Goal: Task Accomplishment & Management: Complete application form

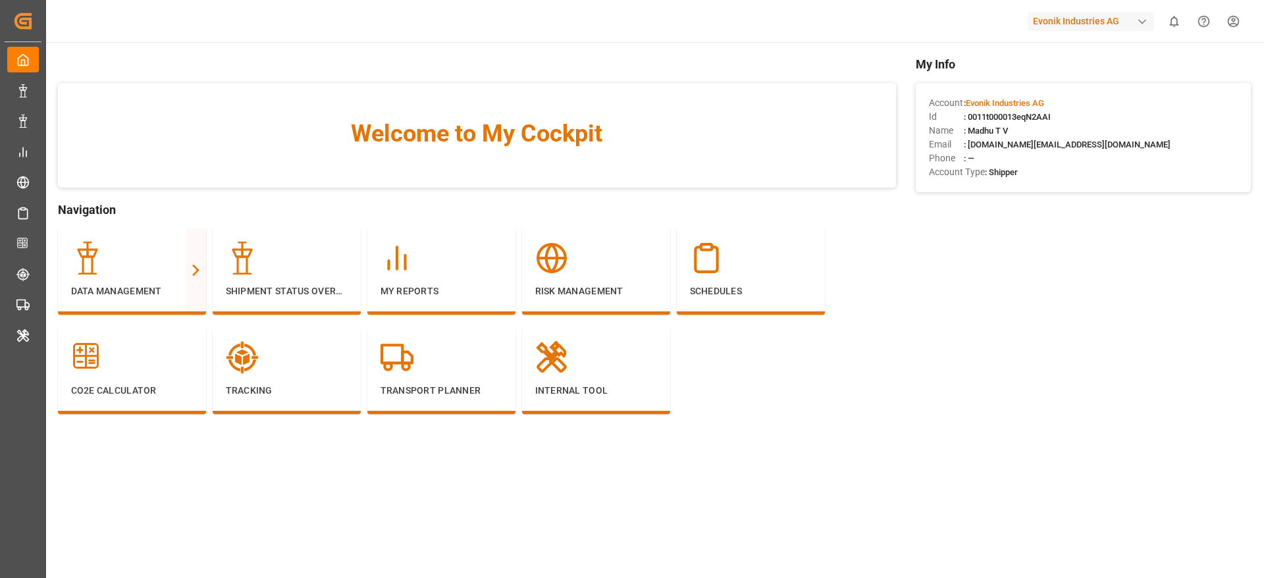
click at [1088, 23] on div "Evonik Industries AG" at bounding box center [1091, 21] width 126 height 19
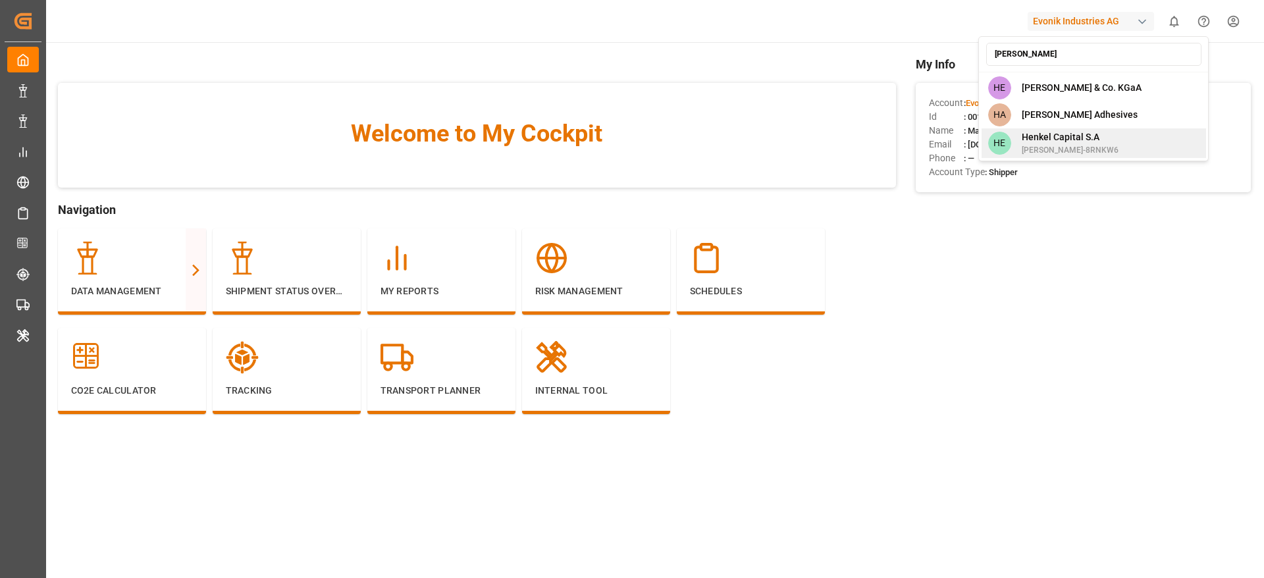
type input "henkel"
click at [1083, 136] on span "Henkel Capital S.A" at bounding box center [1070, 137] width 97 height 14
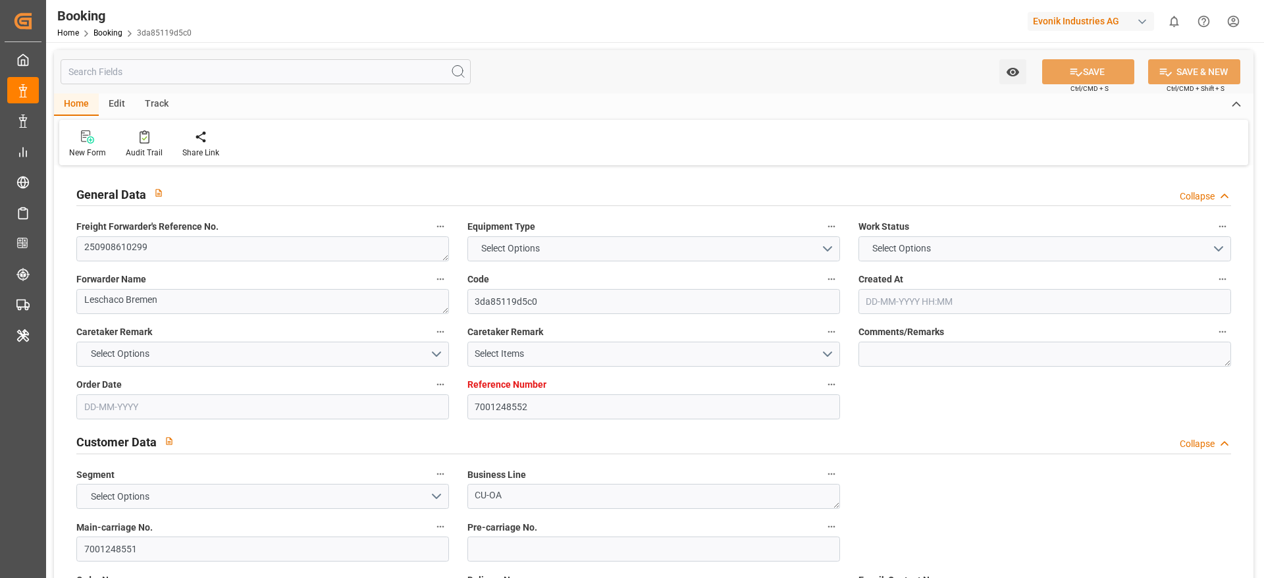
type input "7001248552"
type input "9708825"
type input "9708813"
type input "Hapag Lloyd"
type input "Hapag Lloyd Aktiengesellschaft"
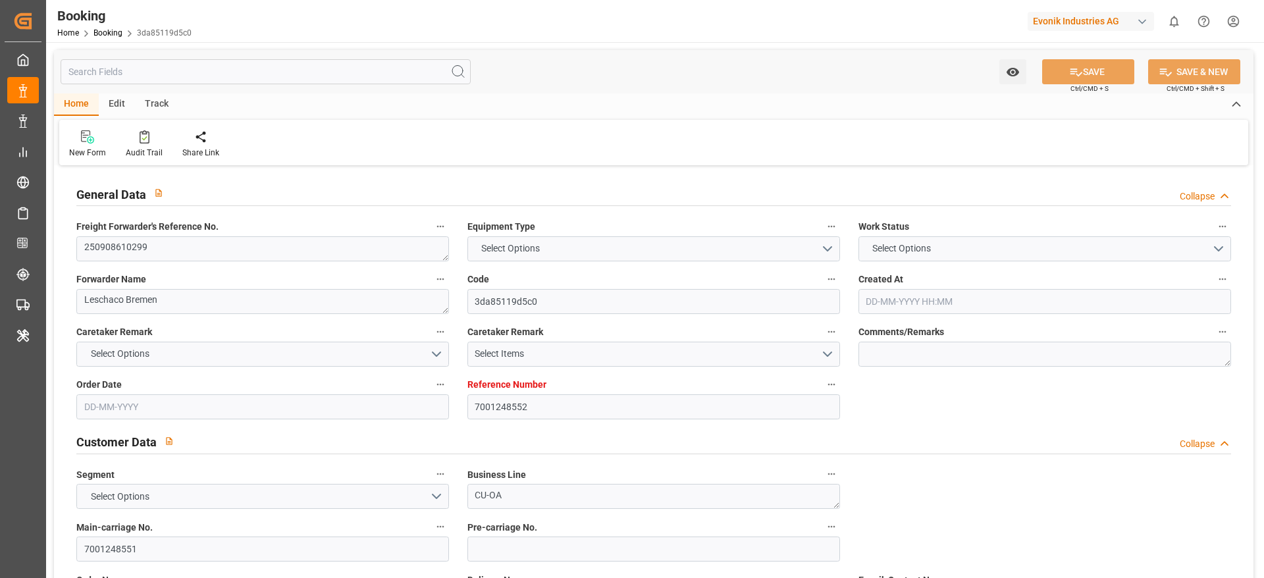
type input "NLRTM"
type input "CNZHE"
type input "CNNBG"
type input "0"
type input "NLRTM"
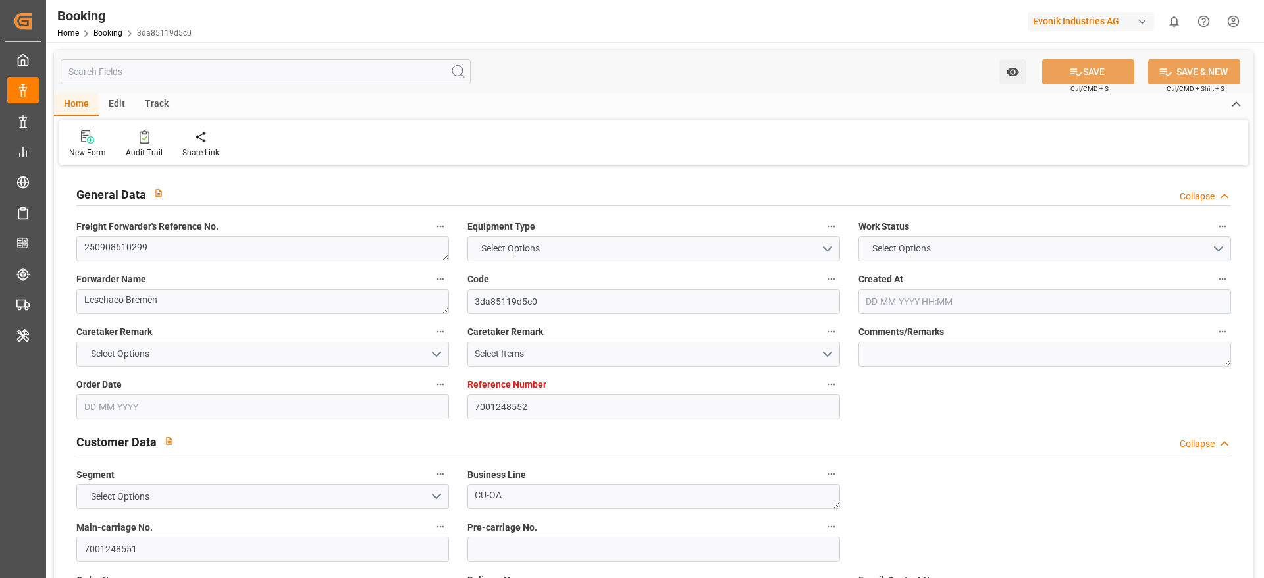
type input "CNZHE"
type input "14-08-2025 07:17"
type input "14-08-2025"
type input "17-11-2025"
type input "12-09-2025"
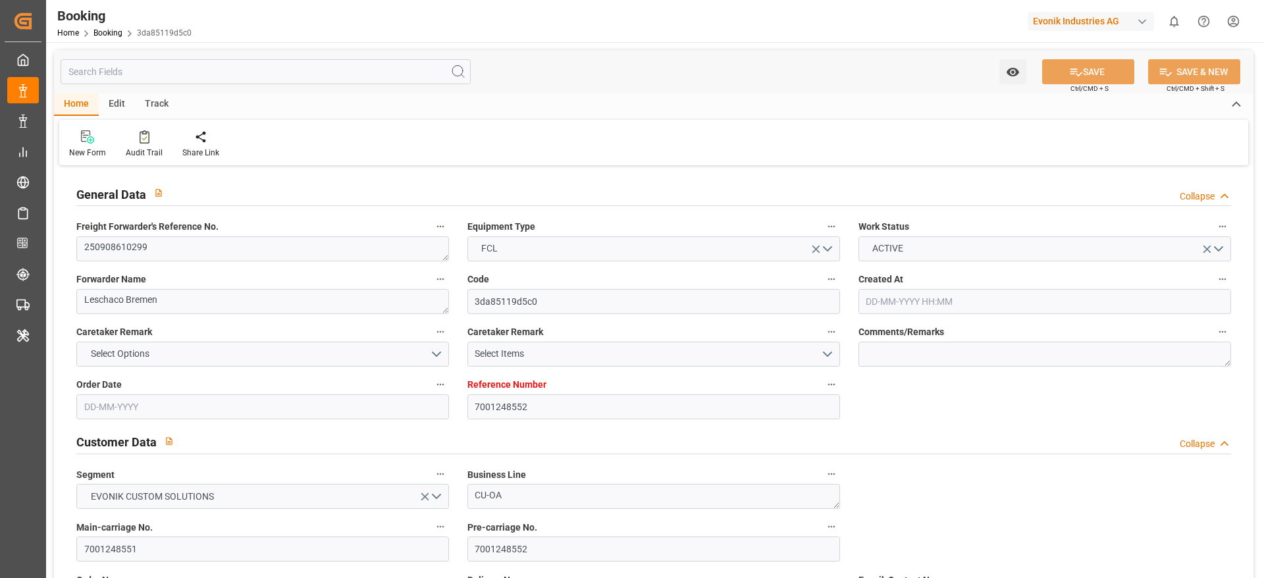
type input "22-09-2025 00:00"
type input "23-09-2025 00:00"
type input "28-08-2025"
type input "26-09-2025"
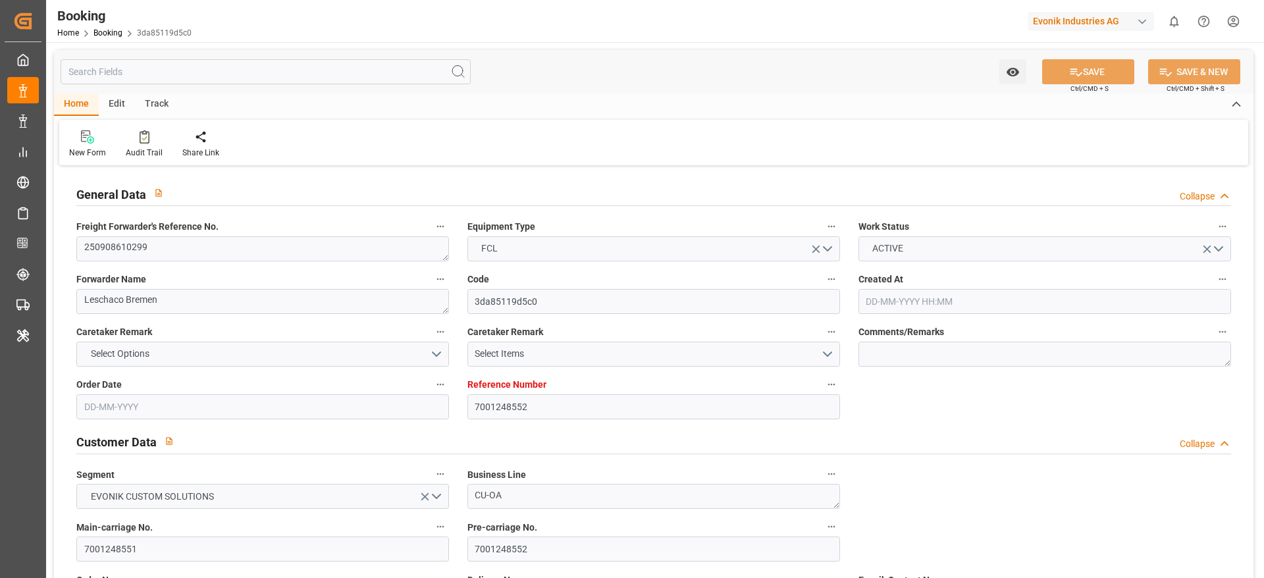
type input "04-10-2025 00:01"
type input "26-09-2025 00:00"
type input "05-10-2025 22:32"
type input "29-09-2025 18:13"
type input "22-11-2025 00:00"
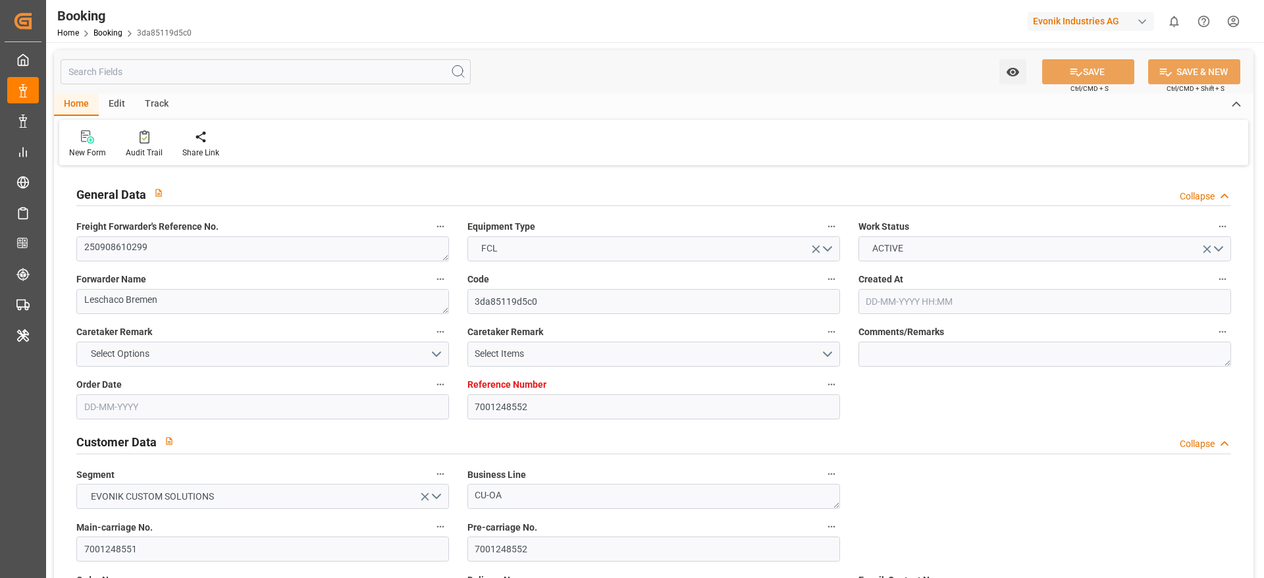
type input "17-11-2025 00:00"
type input "14-11-2025 12:00"
type input "07-11-2025 00:00"
type input "16-11-2025 00:00"
type input "11-11-2025 00:00"
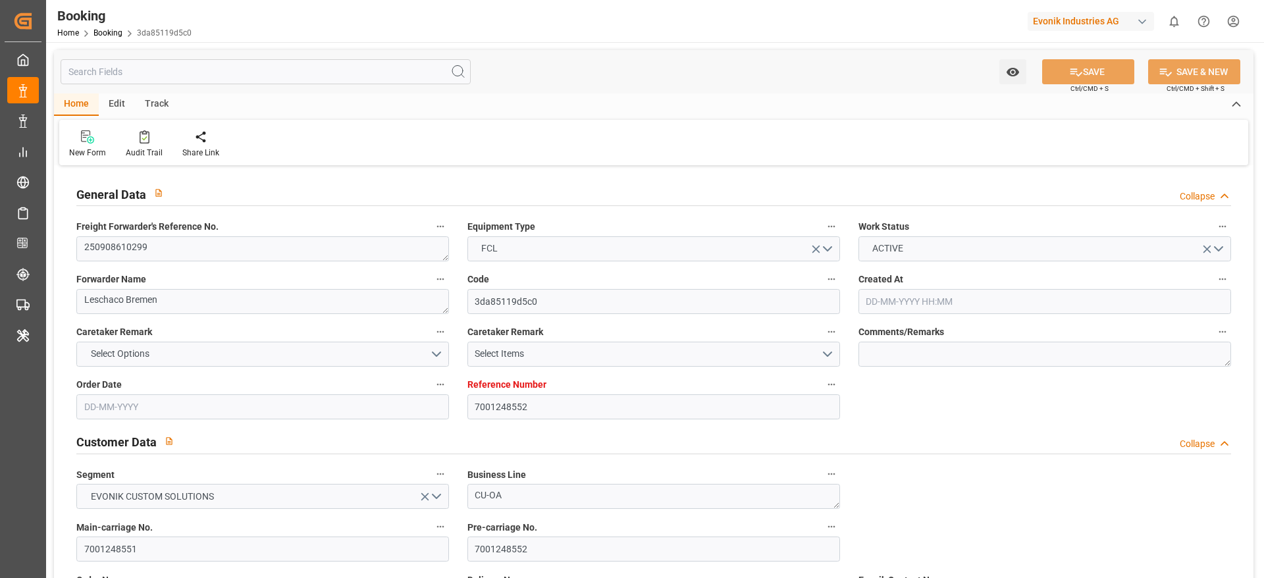
type input "14-08-2025"
type input "09-10-2025 09:05"
type input "09-10-2025"
type input "24-09-2025 12:00"
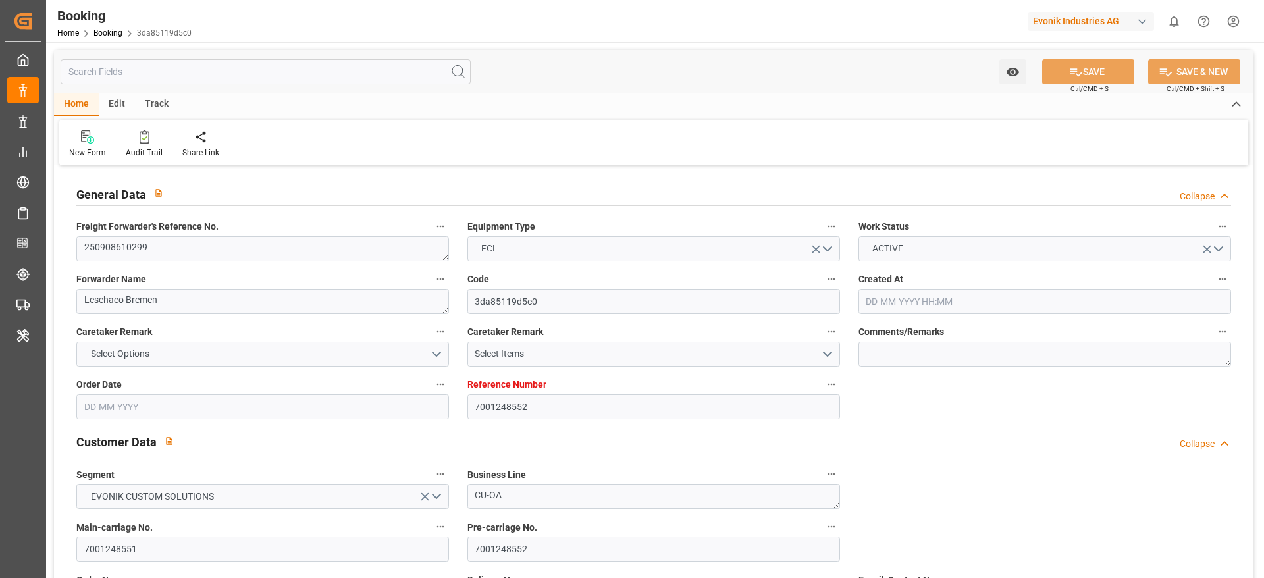
type input "03-10-2025 02:11"
type input "04-10-2025 00:01"
type input "06-10-2025 00:10"
type input "14-11-2025 12:00"
type input "14-11-2025 23:29"
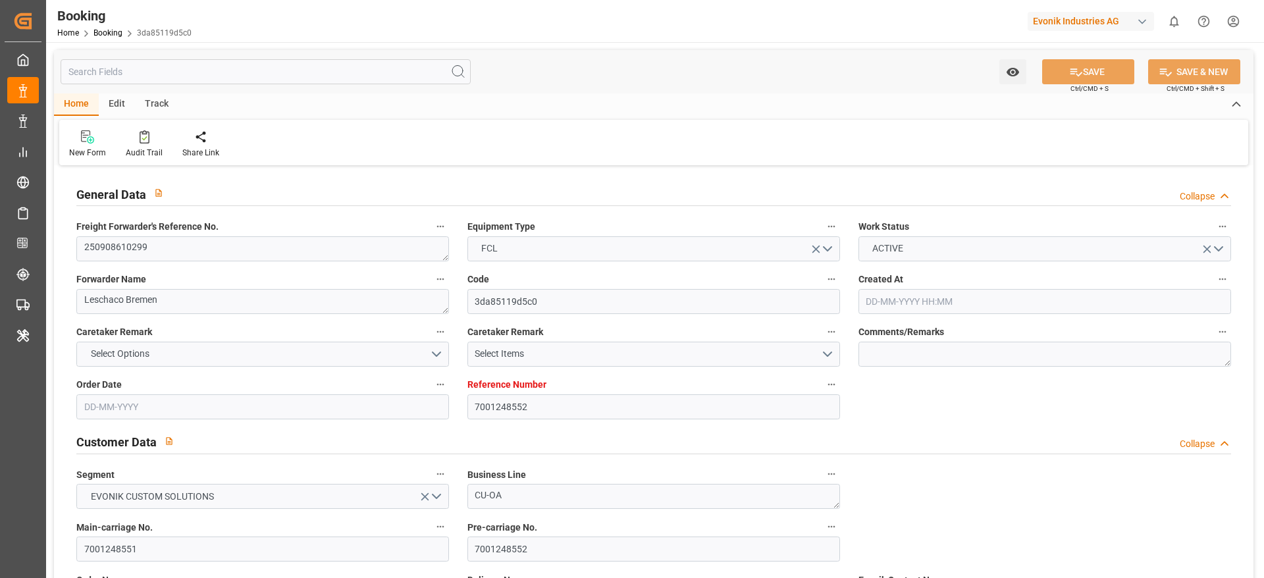
type input "16-11-2025 12:00"
type input "11-11-2025 12:00"
type input "22-11-2025 12:00"
type input "16-11-2025 12:00"
type input "26-11-2025 12:00"
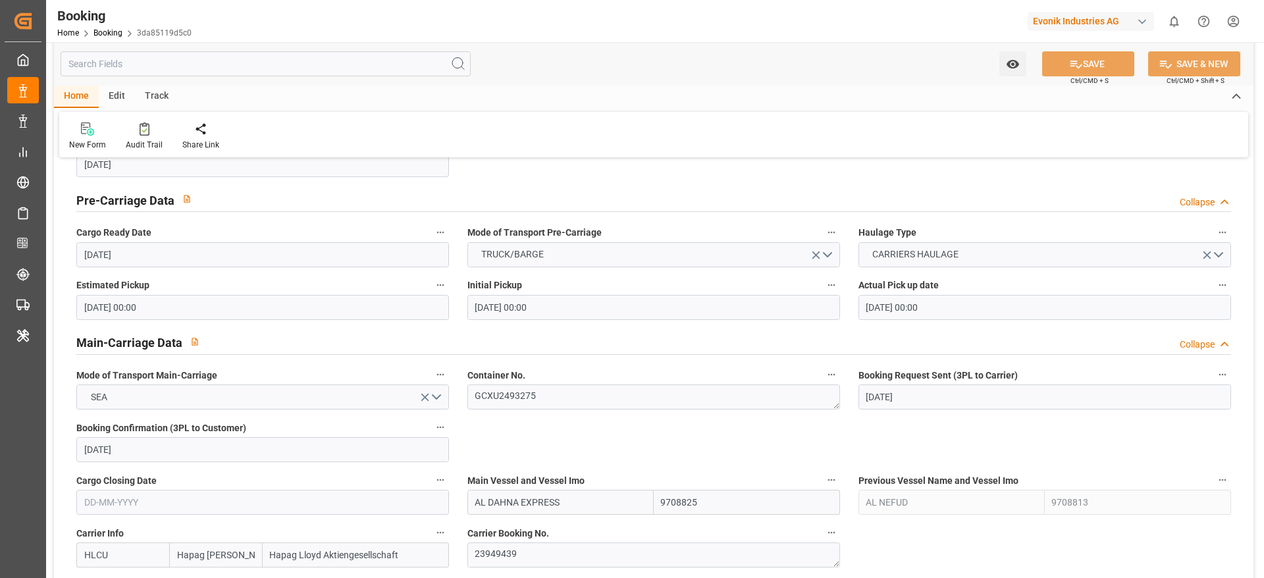
scroll to position [889, 0]
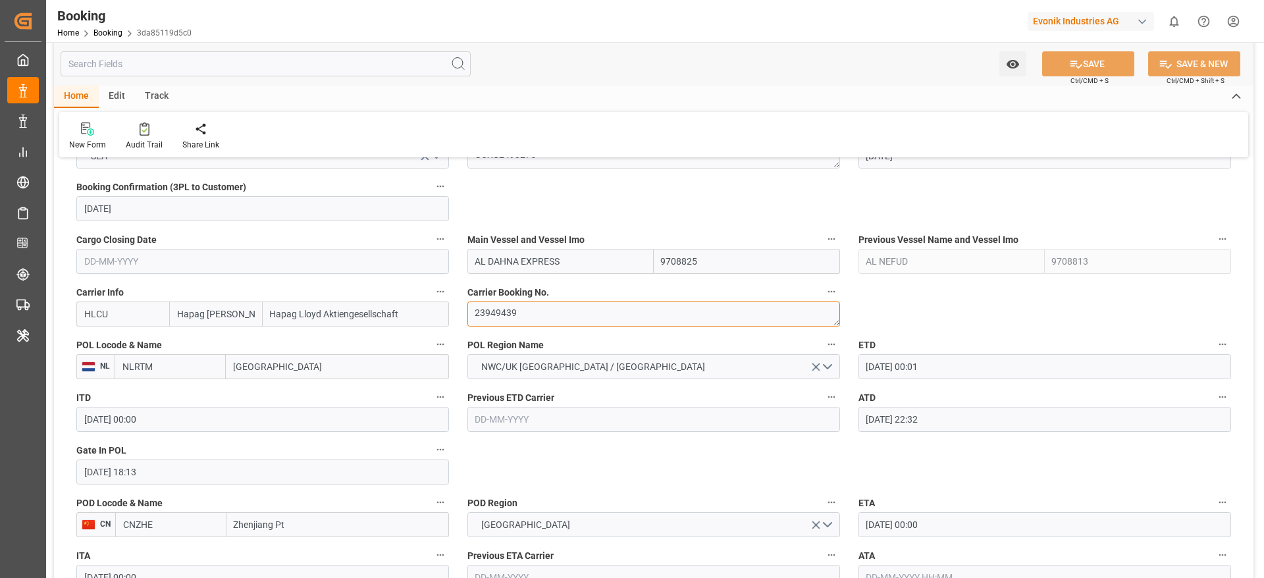
click at [571, 313] on textarea "23949439" at bounding box center [653, 314] width 373 height 25
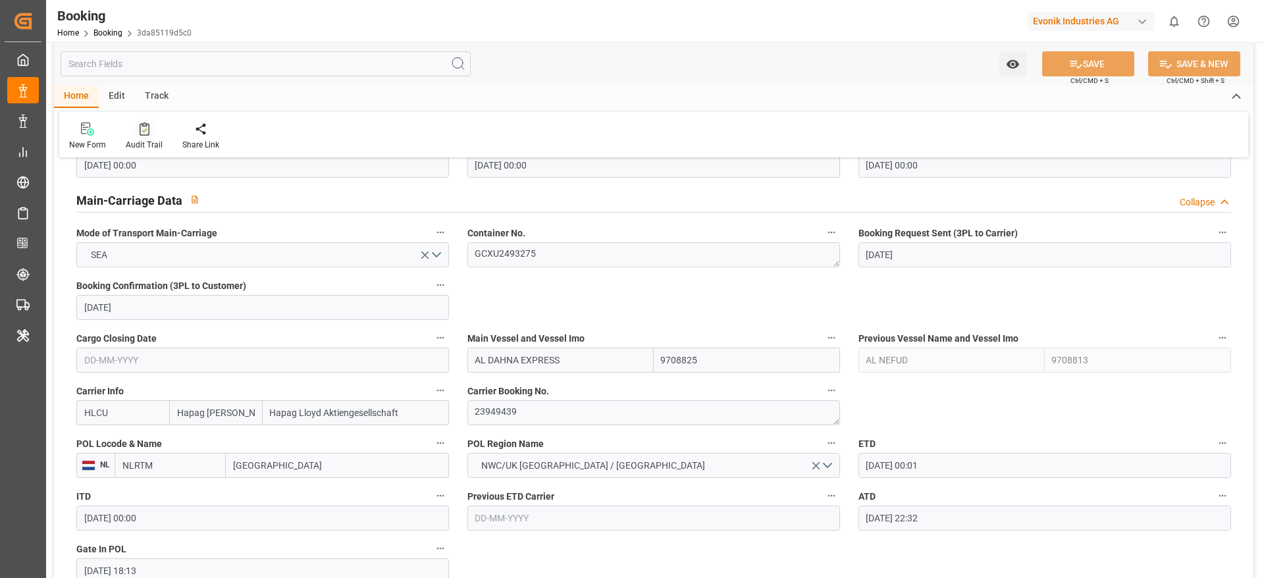
click at [144, 135] on icon at bounding box center [145, 128] width 10 height 13
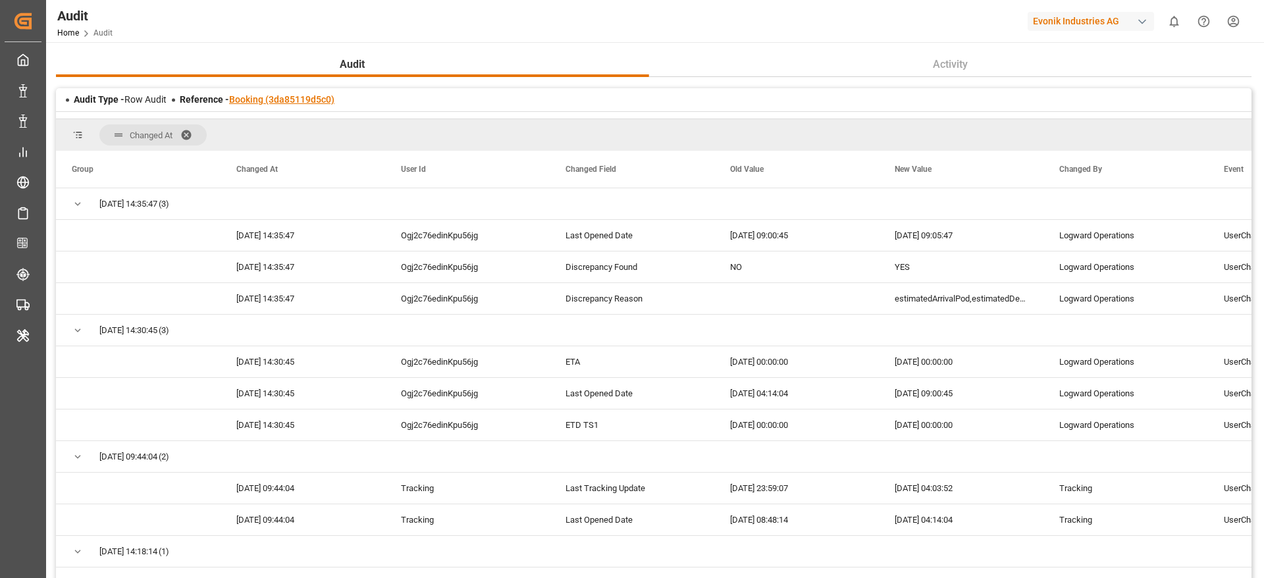
click at [296, 97] on link "Booking (3da85119d5c0)" at bounding box center [281, 99] width 105 height 11
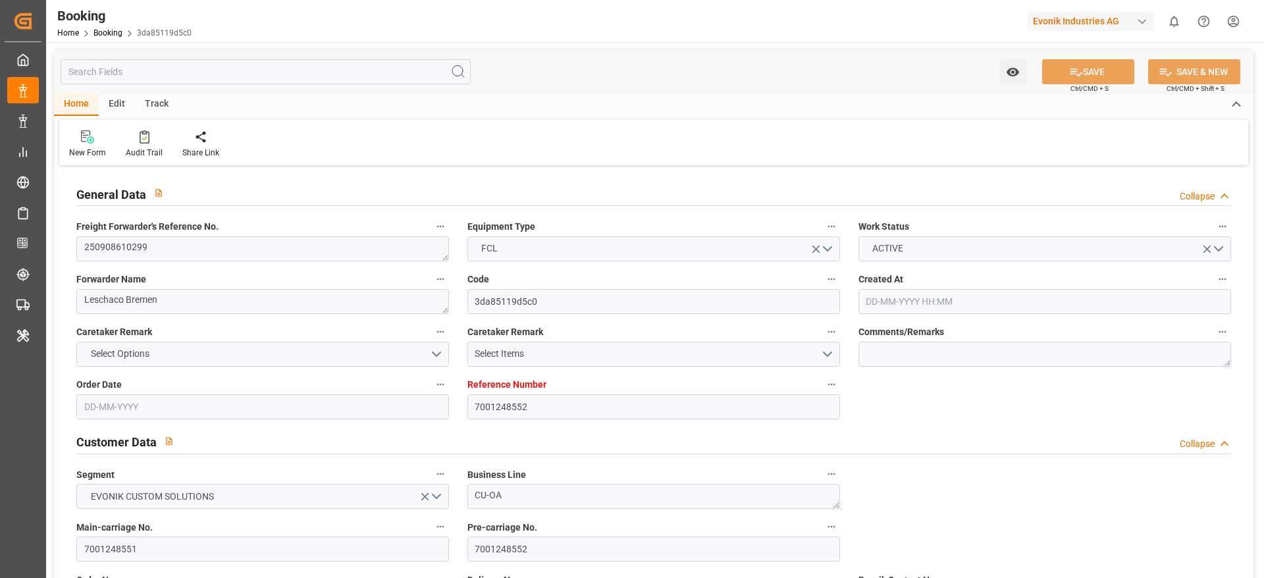
type input "7001248552"
type input "9708825"
type input "9708813"
type input "Hapag Lloyd"
type input "Hapag Lloyd Aktiengesellschaft"
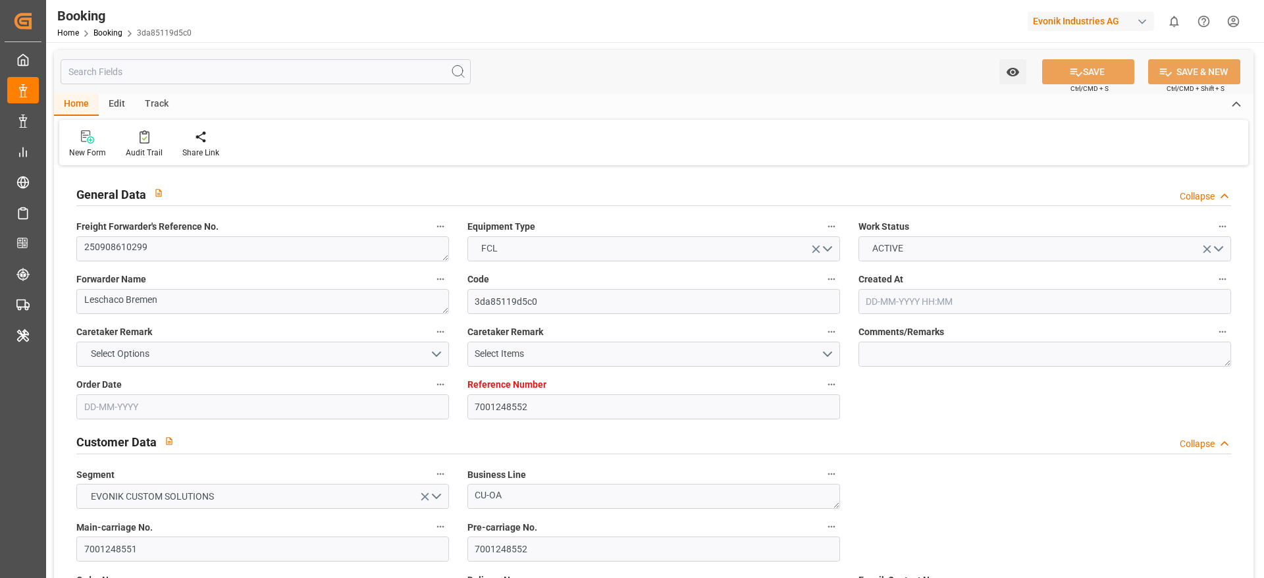
type input "NLRTM"
type input "CNZHE"
type input "CNNBG"
type input "0"
type input "NLRTM"
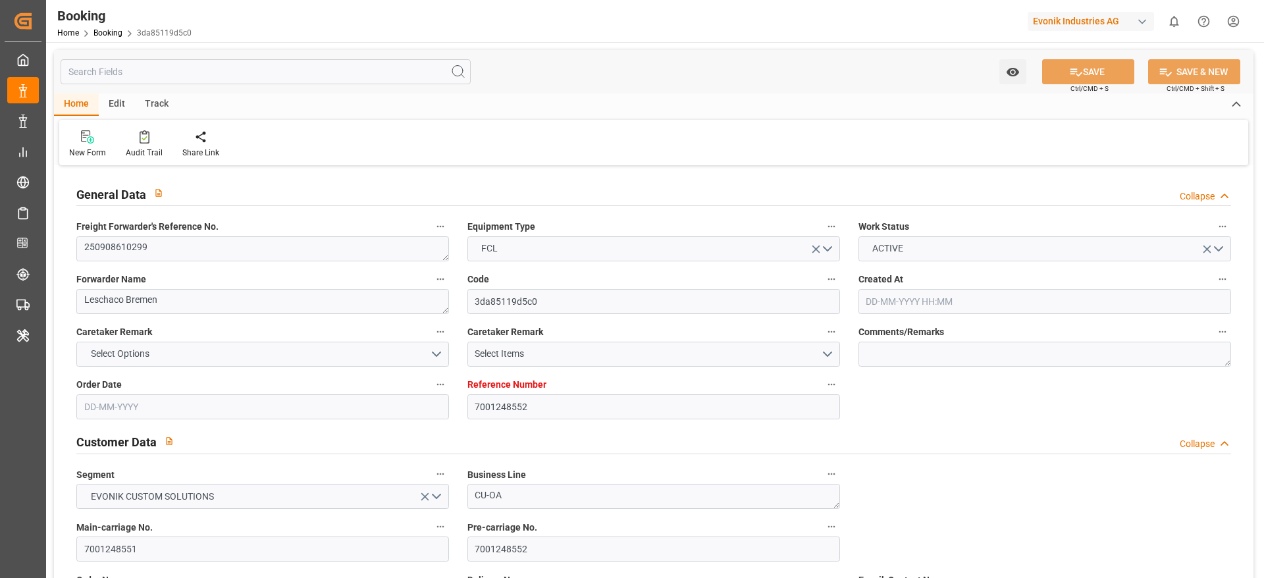
type input "CNZHE"
type input "14-08-2025 07:17"
type input "14-08-2025"
type input "17-11-2025"
type input "12-09-2025"
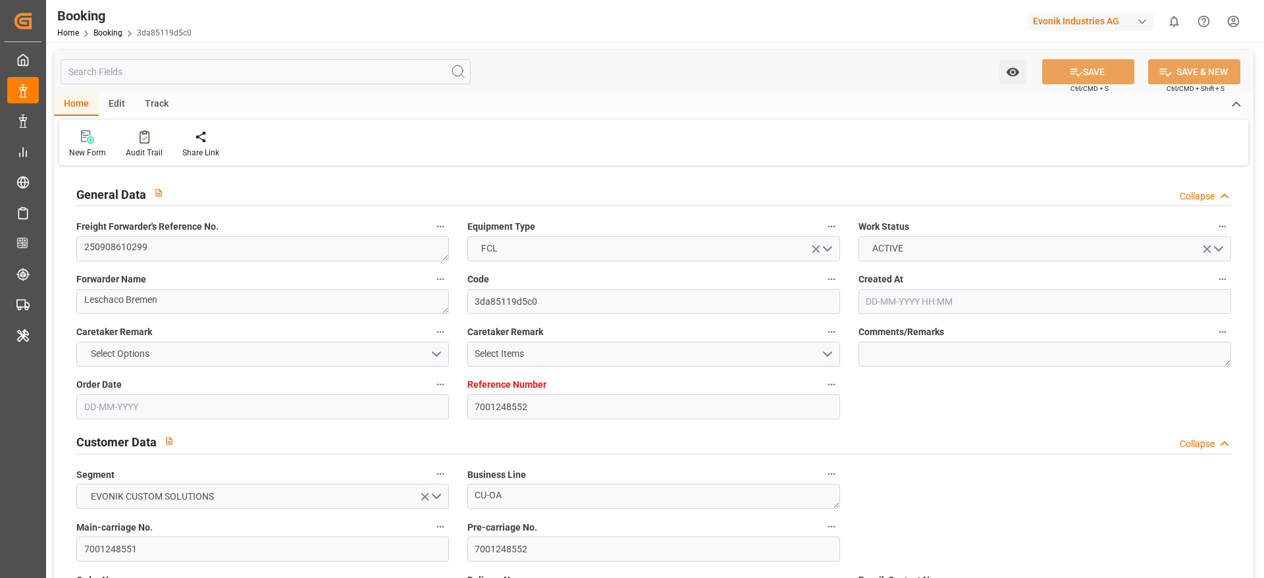
type input "22-09-2025 00:00"
type input "23-09-2025 00:00"
type input "28-08-2025"
type input "26-09-2025"
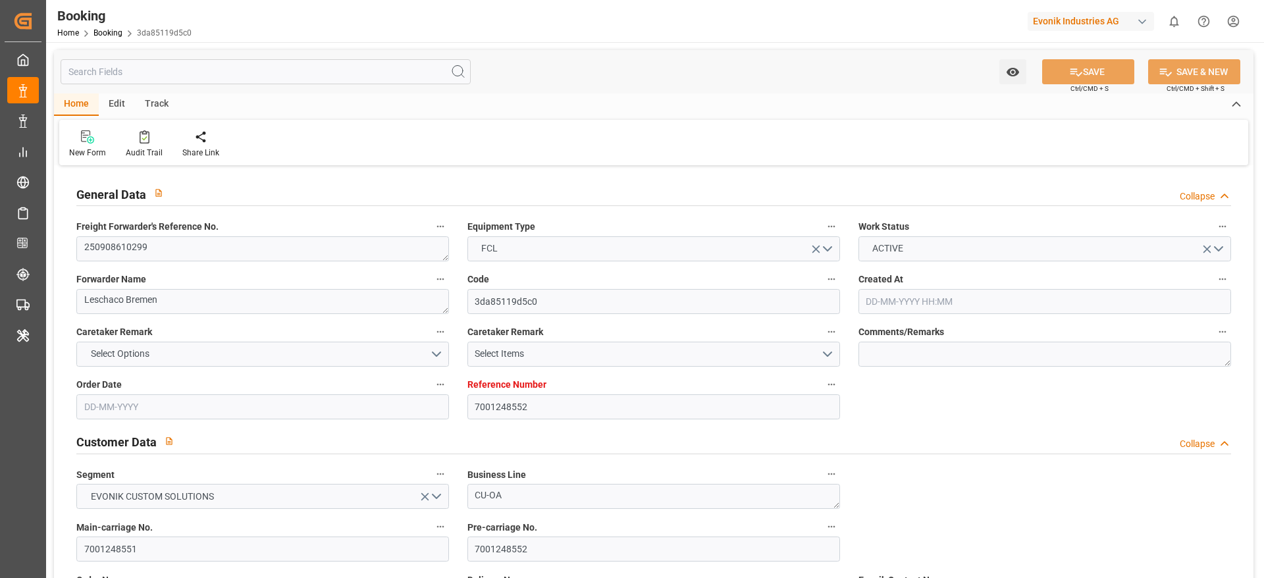
type input "04-10-2025 00:01"
type input "26-09-2025 00:00"
type input "05-10-2025 22:32"
type input "29-09-2025 18:13"
type input "22-11-2025 00:00"
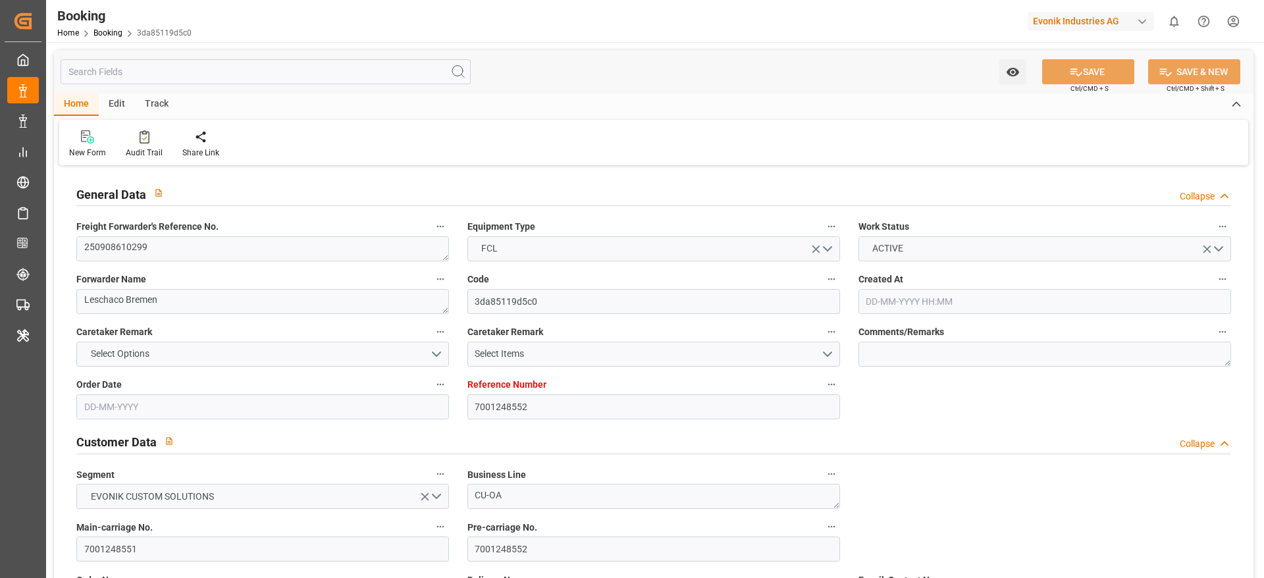
type input "17-11-2025 00:00"
type input "14-11-2025 12:00"
type input "07-11-2025 00:00"
type input "16-11-2025 00:00"
type input "11-11-2025 00:00"
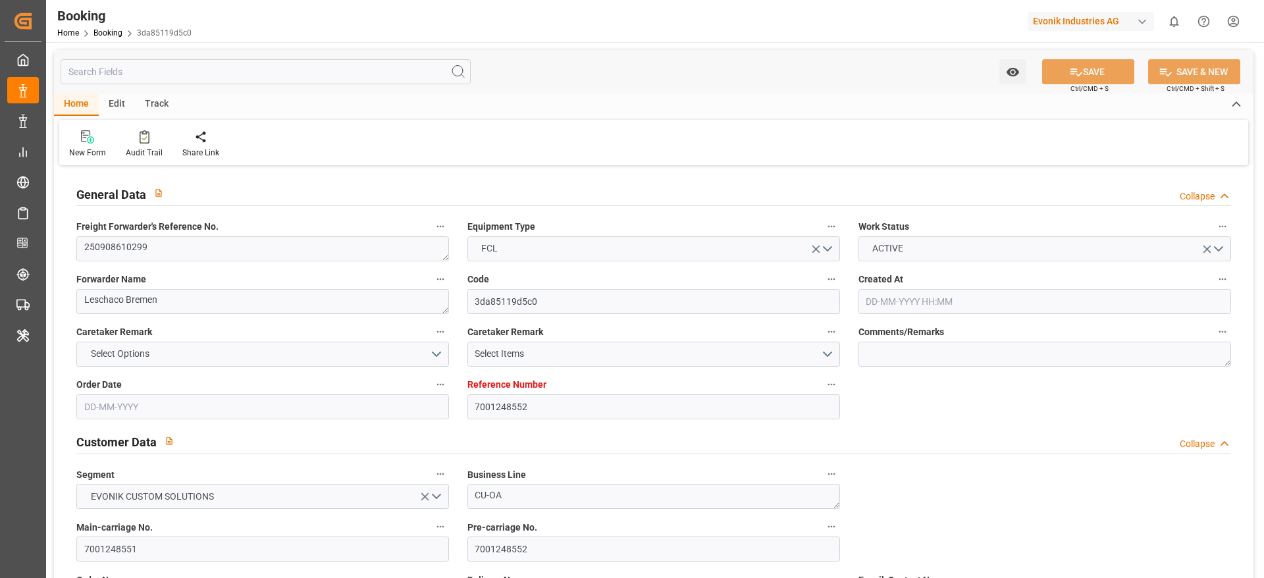
type input "14-08-2025"
type input "09-10-2025 09:05"
type input "09-10-2025"
type input "24-09-2025 12:00"
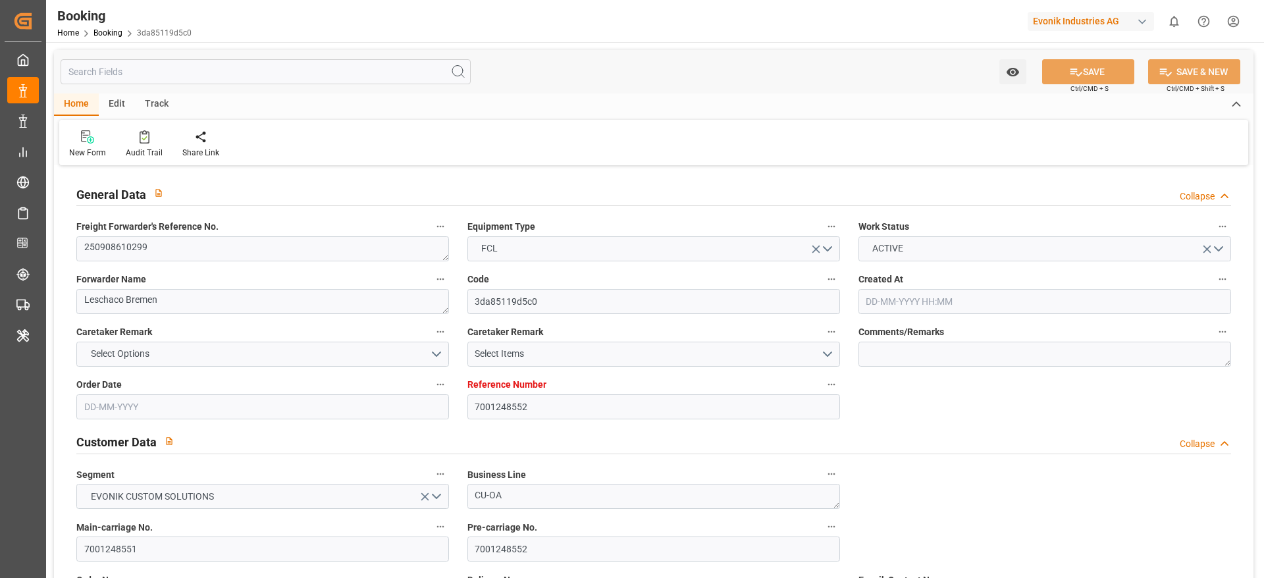
type input "03-10-2025 02:11"
type input "04-10-2025 00:01"
type input "06-10-2025 00:10"
type input "14-11-2025 12:00"
type input "14-11-2025 23:29"
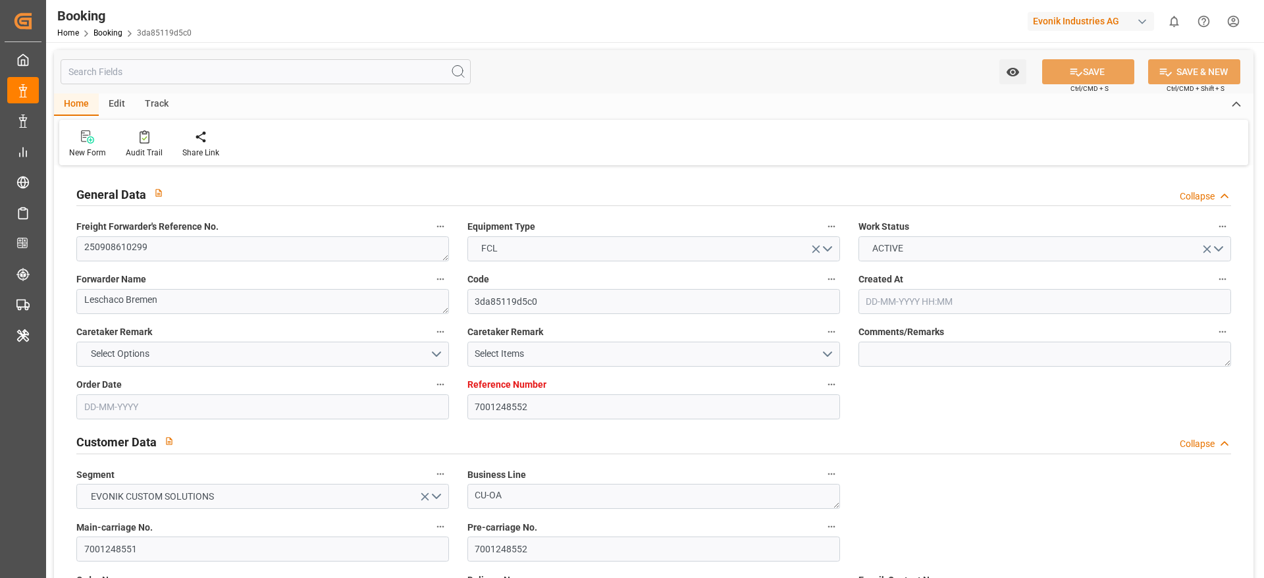
type input "16-11-2025 12:00"
type input "11-11-2025 12:00"
type input "22-11-2025 12:00"
type input "16-11-2025 12:00"
type input "26-11-2025 12:00"
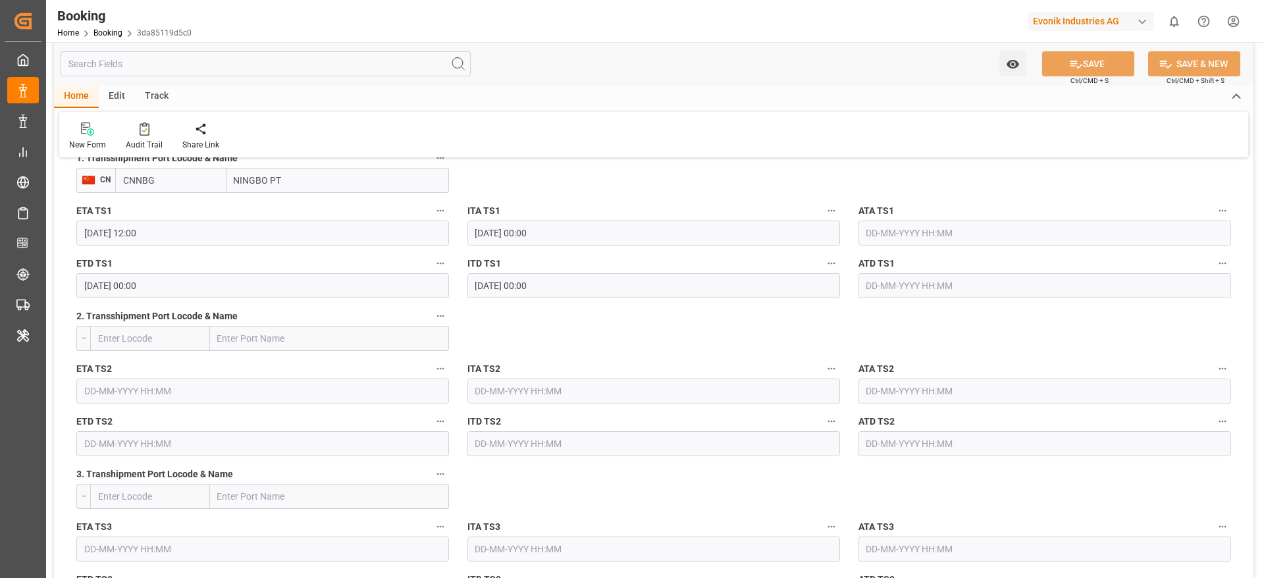
scroll to position [1383, 0]
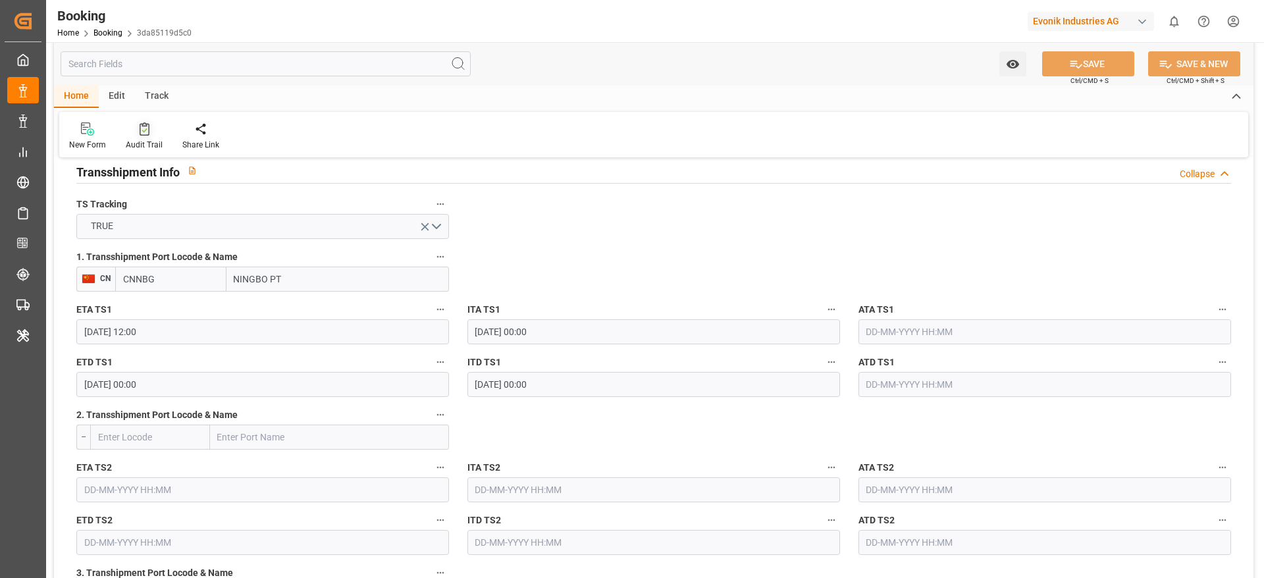
click at [147, 136] on div "Audit Trail" at bounding box center [144, 136] width 57 height 29
